Goal: Information Seeking & Learning: Learn about a topic

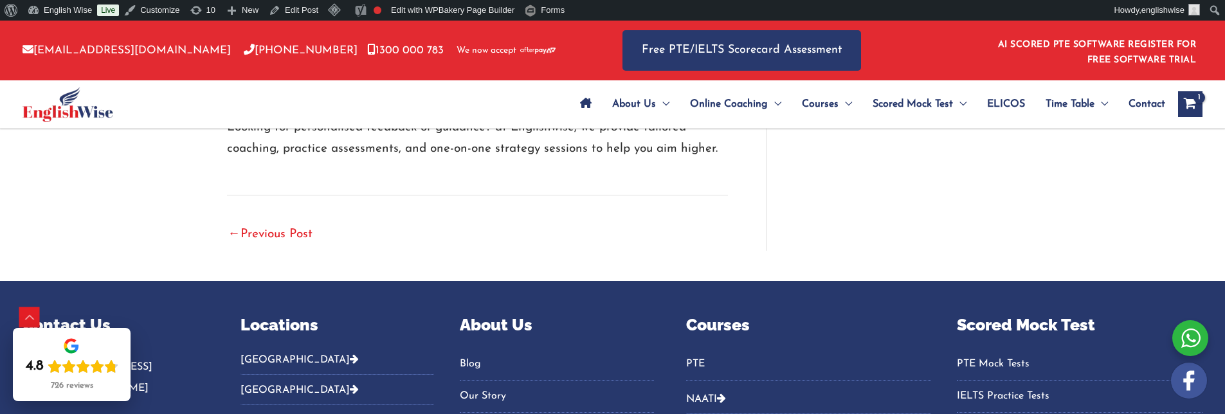
scroll to position [3729, 0]
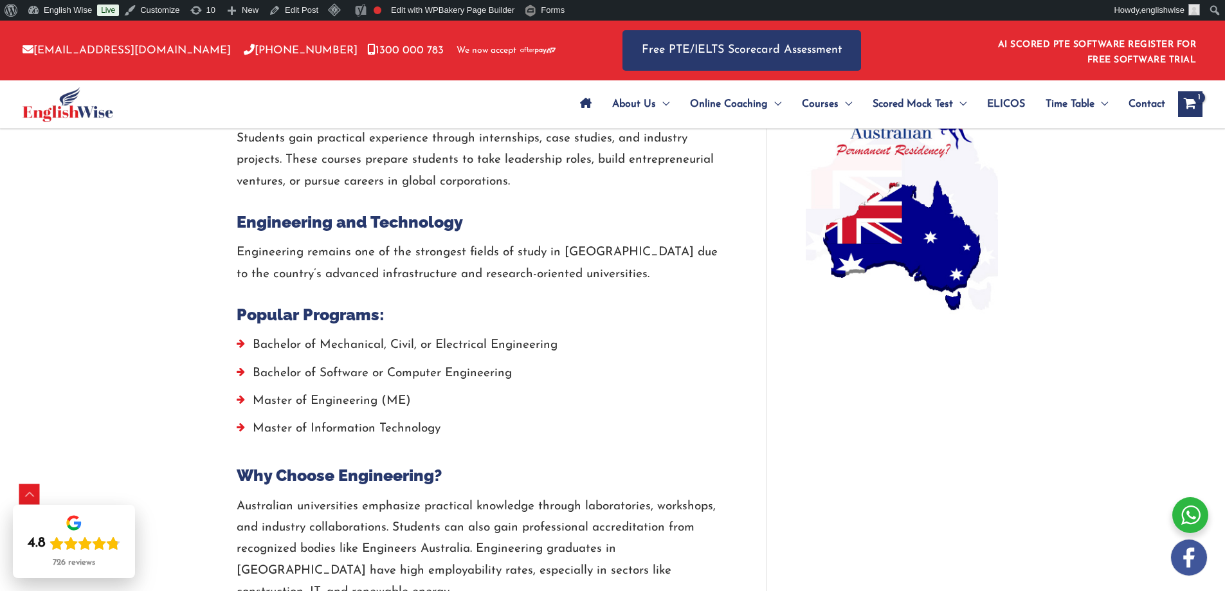
scroll to position [1029, 0]
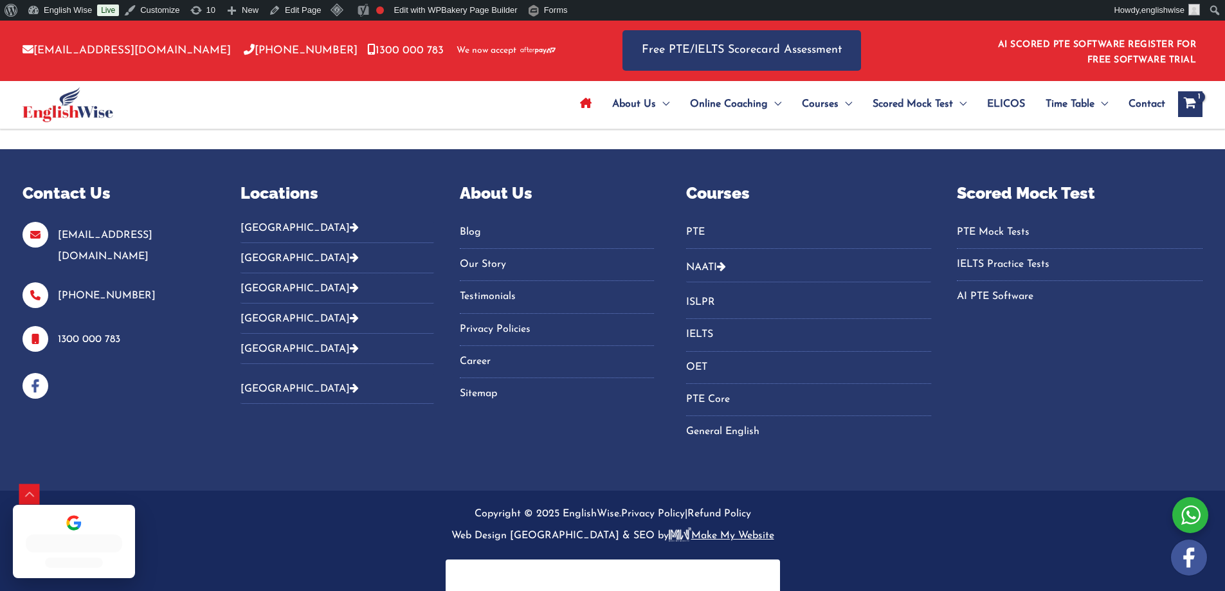
scroll to position [4493, 0]
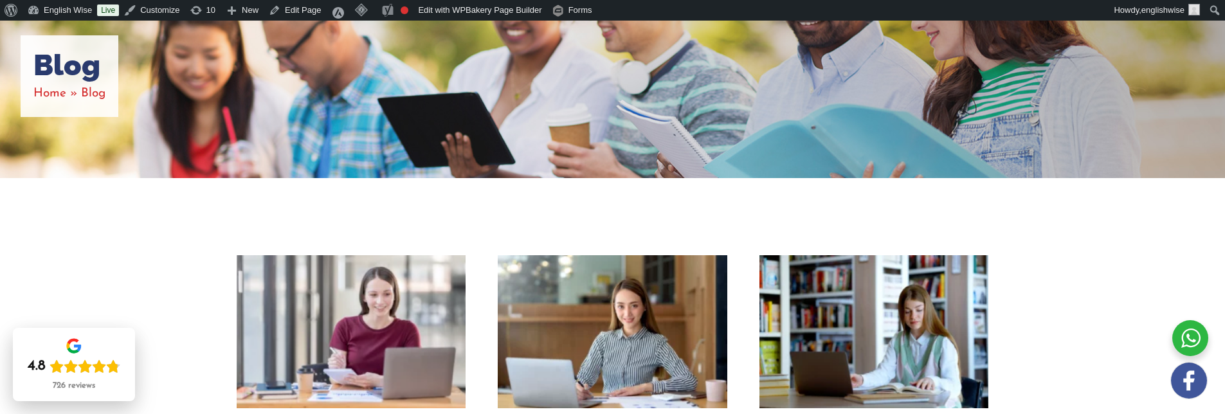
scroll to position [257, 0]
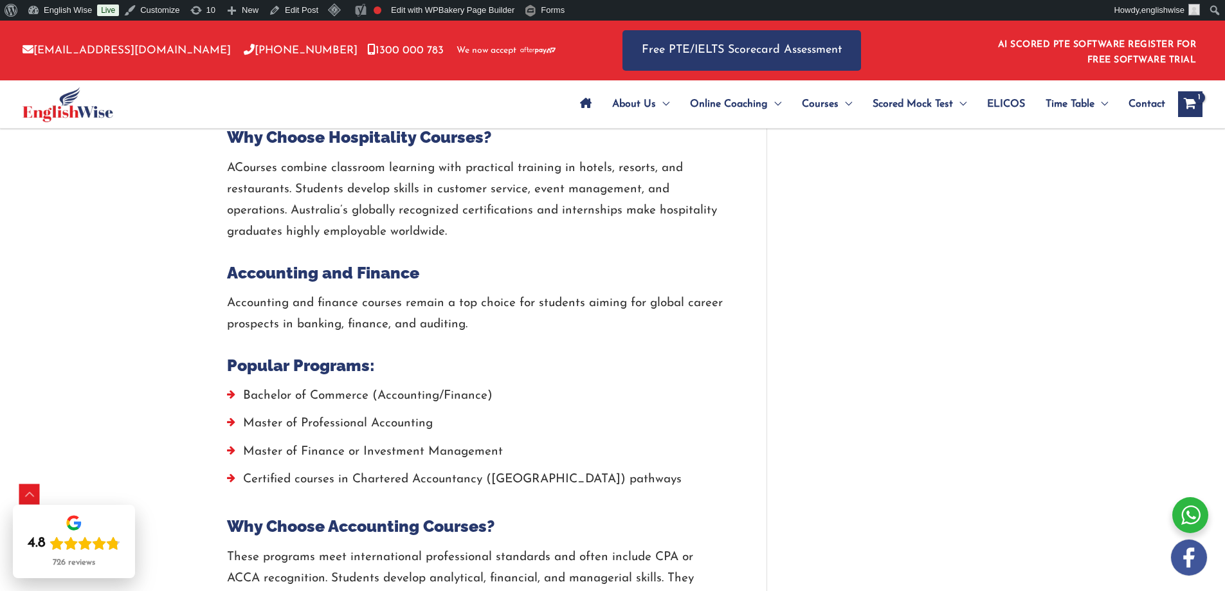
scroll to position [2769, 0]
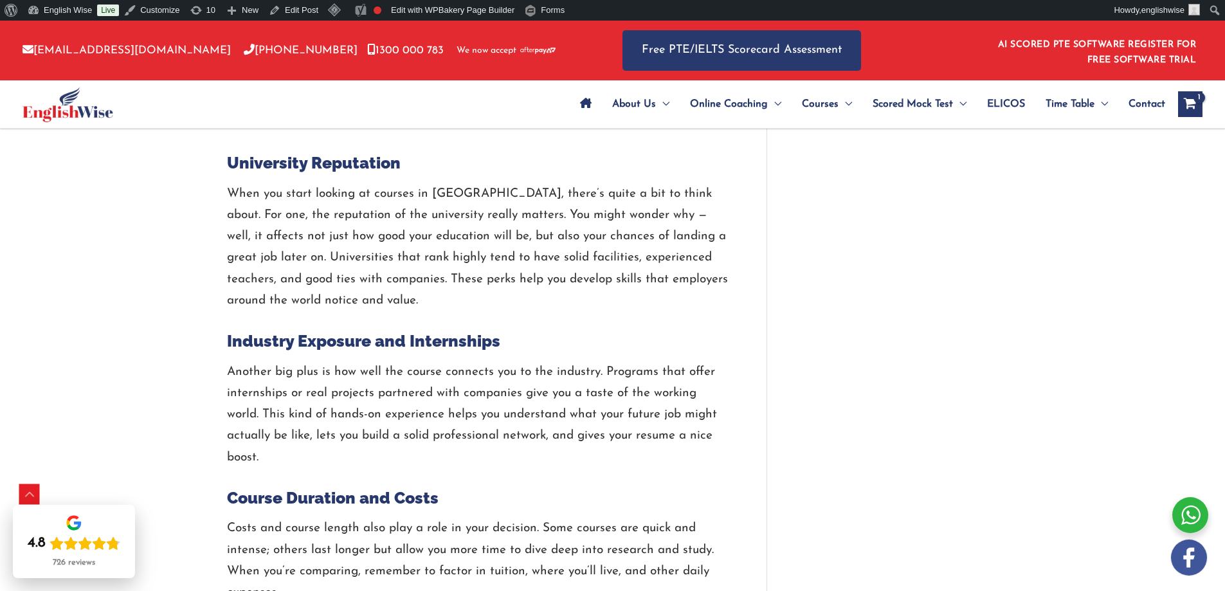
scroll to position [5405, 0]
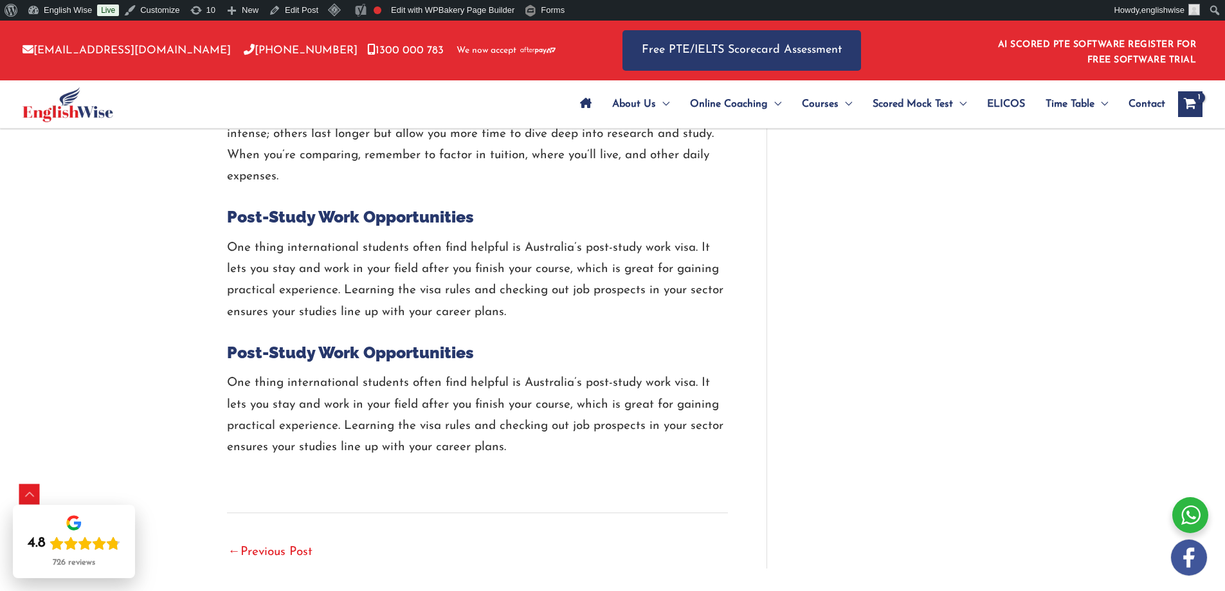
scroll to position [5598, 0]
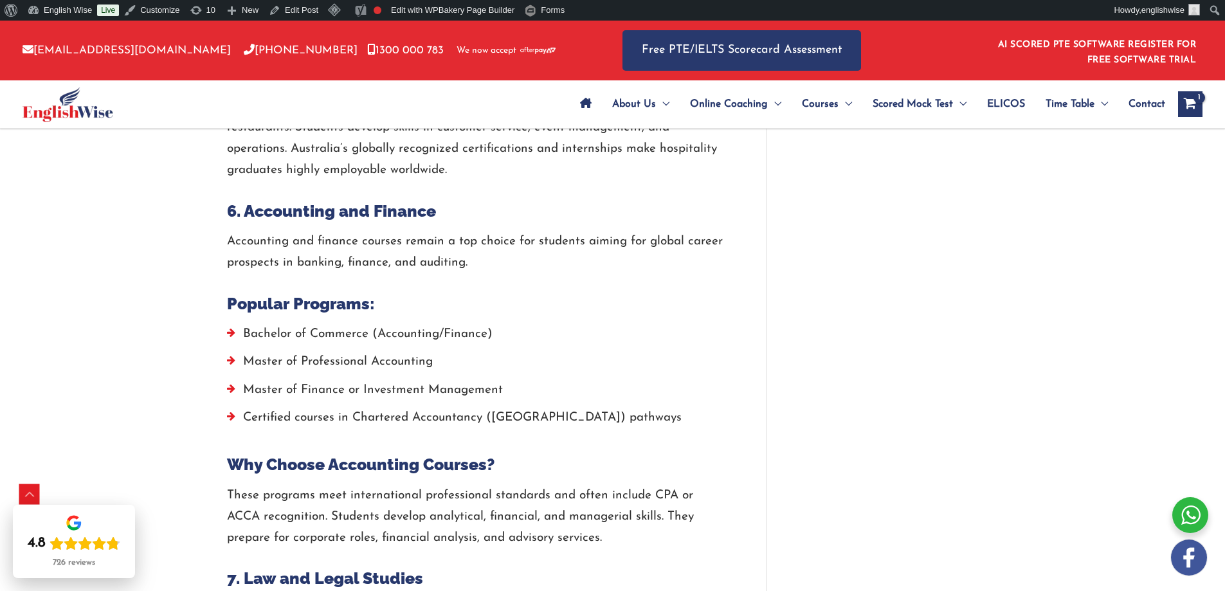
scroll to position [2958, 0]
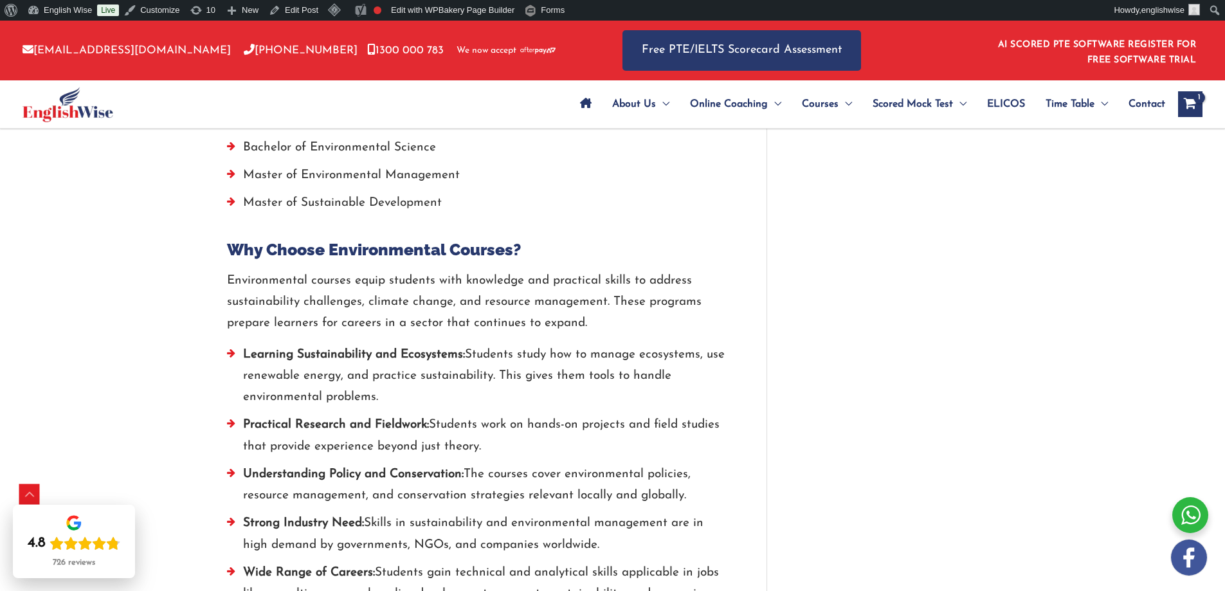
scroll to position [4297, 0]
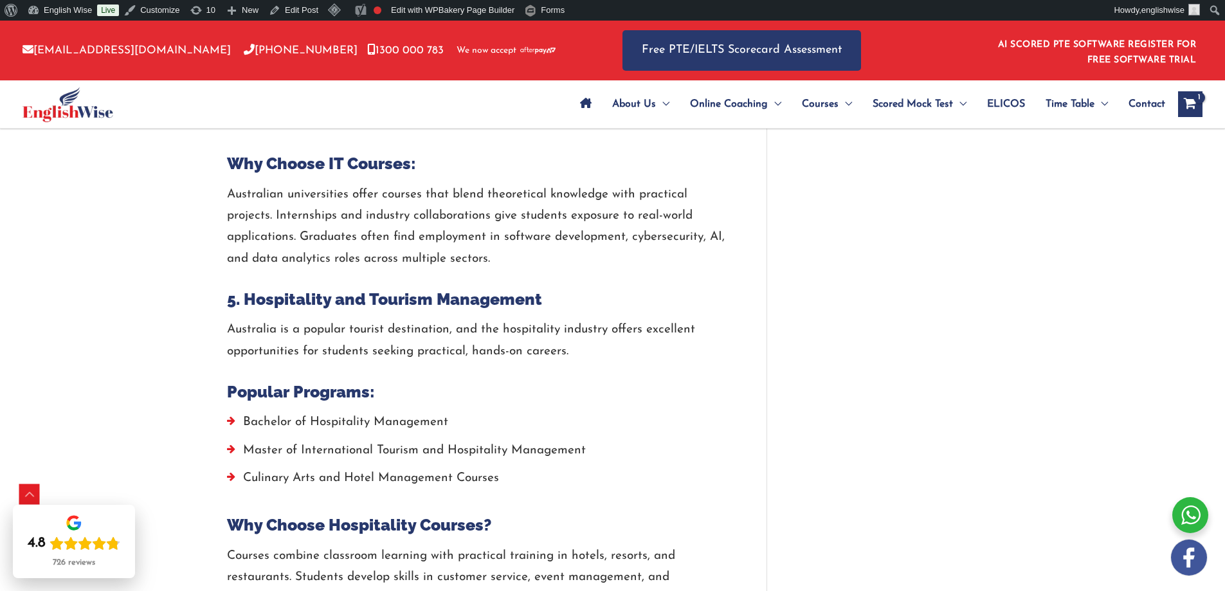
scroll to position [2511, 0]
